Goal: Obtain resource: Download file/media

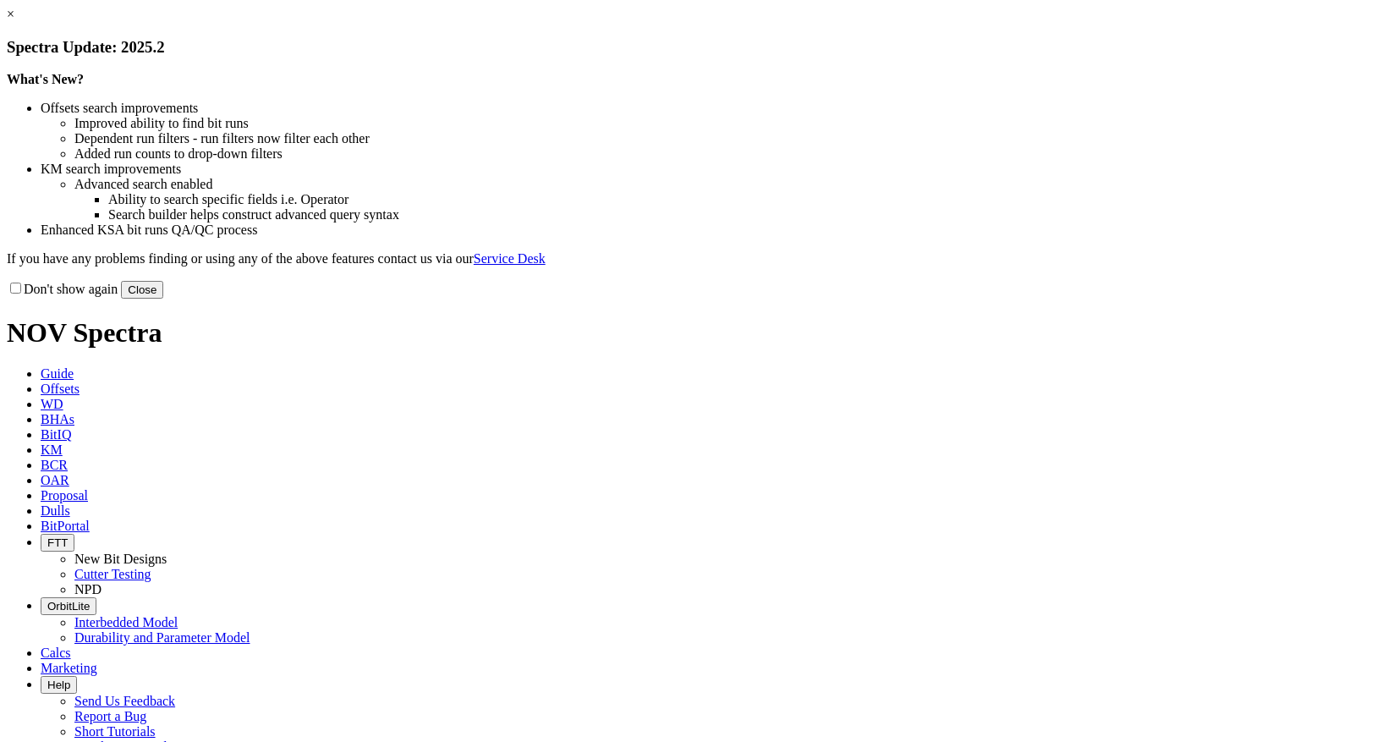
click at [14, 21] on link "×" at bounding box center [11, 14] width 8 height 14
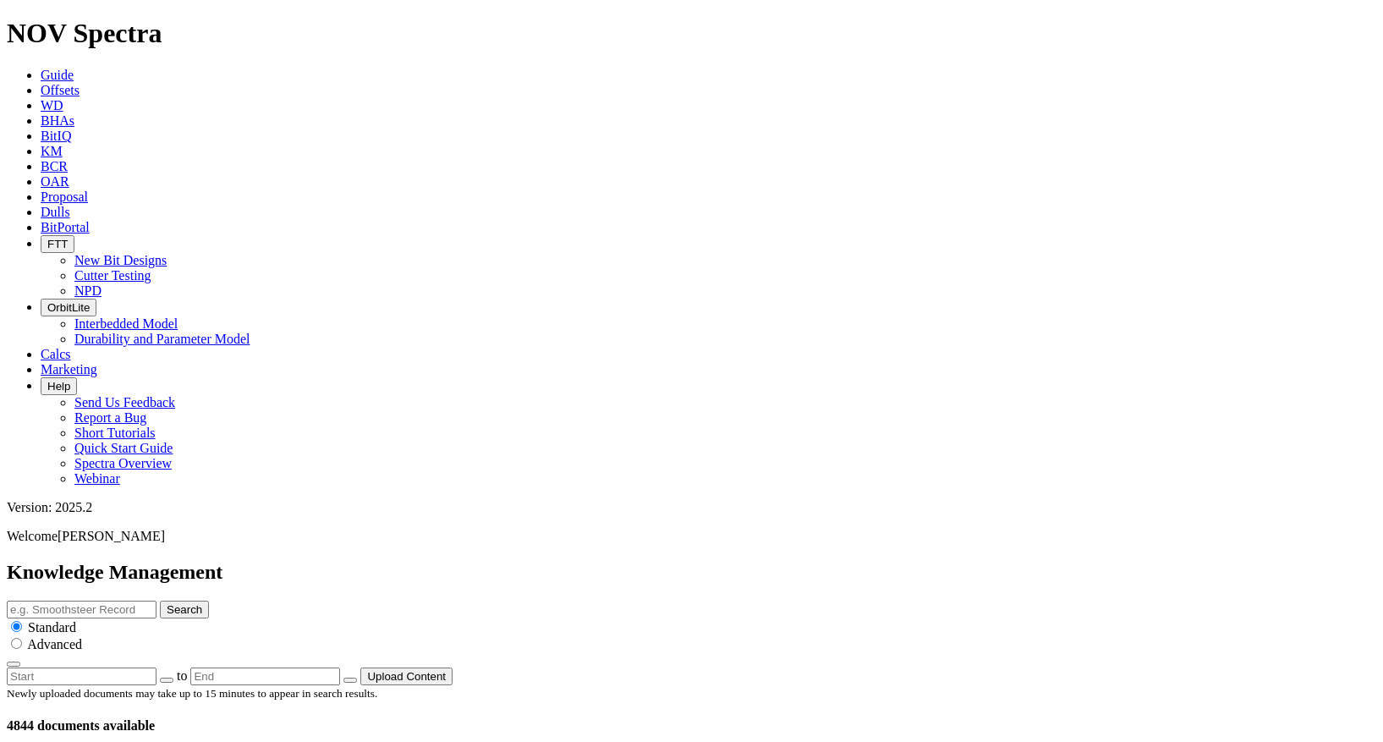
click at [156, 601] on input "text" at bounding box center [82, 610] width 150 height 18
drag, startPoint x: 635, startPoint y: 90, endPoint x: 507, endPoint y: 93, distance: 128.6
click at [156, 601] on input "text" at bounding box center [82, 610] width 150 height 18
type input "Armor"
click at [209, 601] on button "Search" at bounding box center [184, 610] width 49 height 18
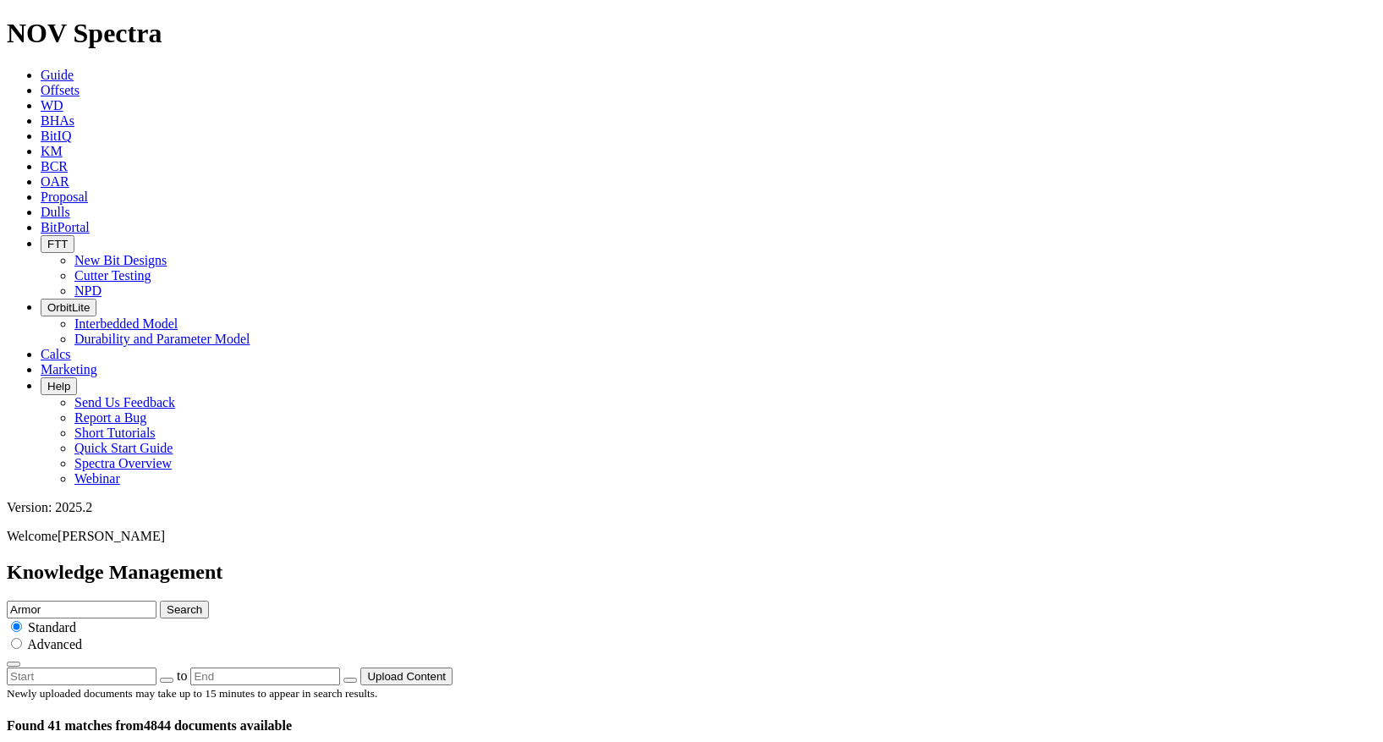
scroll to position [0, 0]
